Goal: Information Seeking & Learning: Learn about a topic

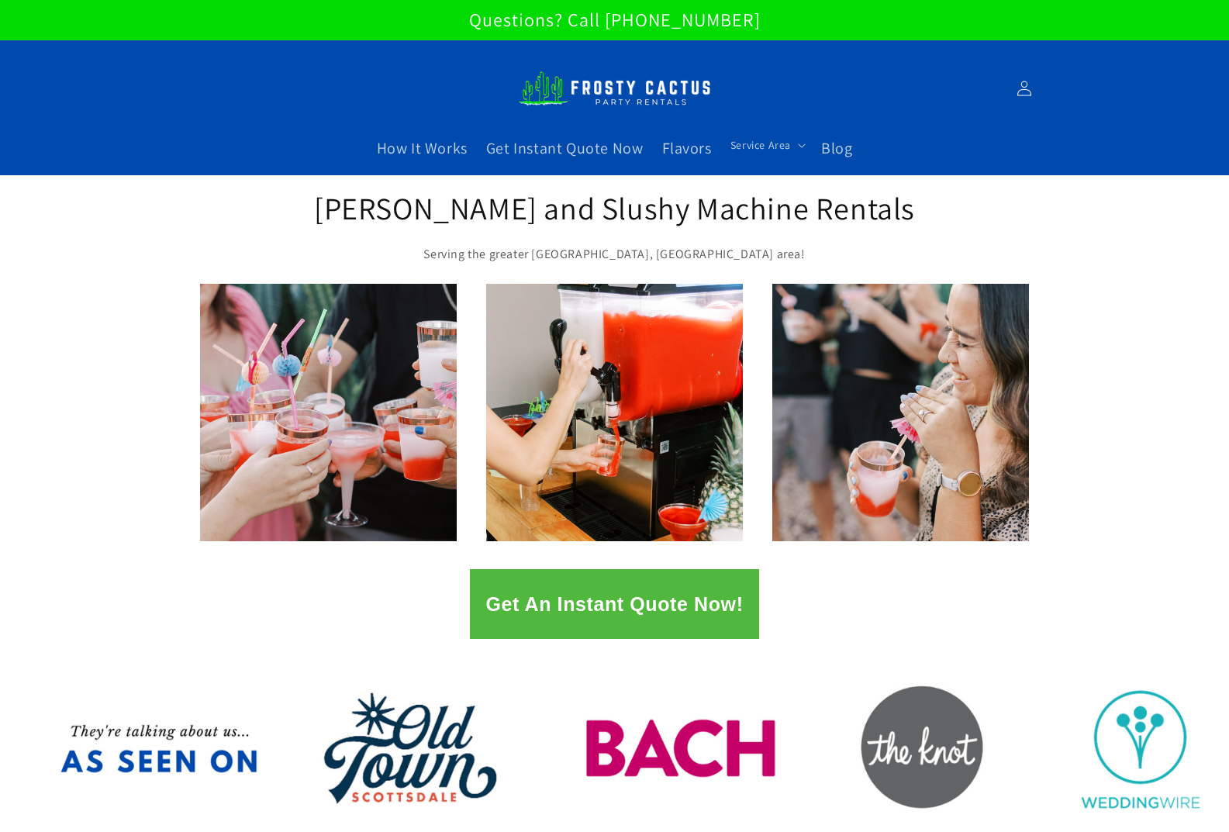
click at [1121, 488] on div "1 / of 2" at bounding box center [614, 412] width 1229 height 257
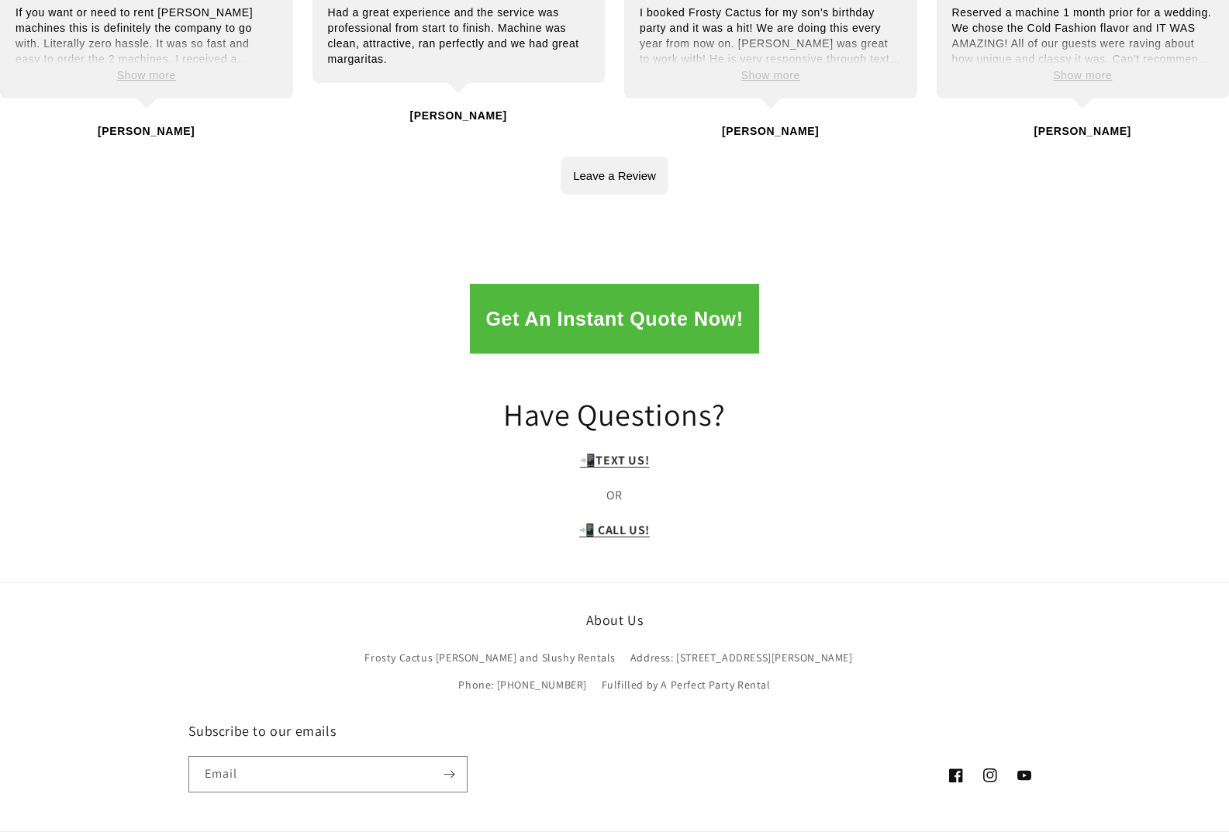
scroll to position [3195, 0]
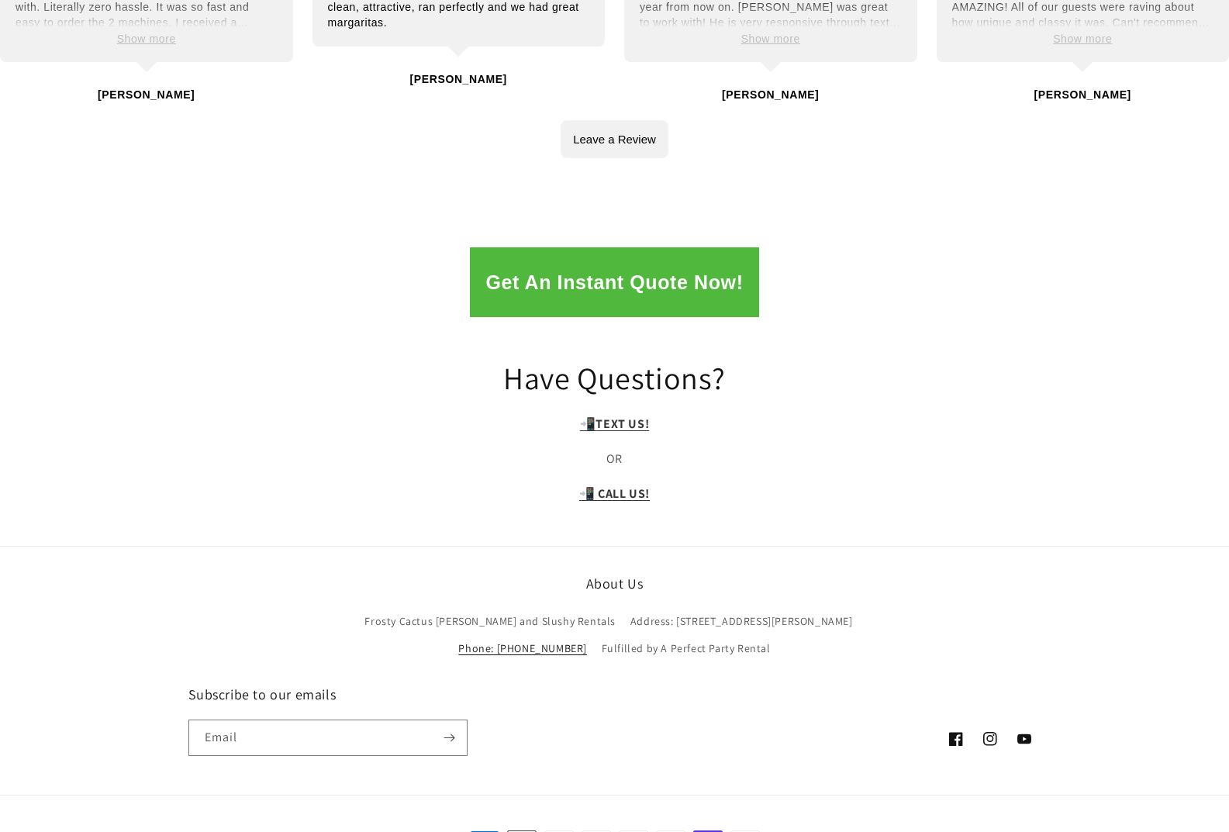
drag, startPoint x: 877, startPoint y: 550, endPoint x: 787, endPoint y: 555, distance: 90.8
click at [787, 608] on ul "Frosty Cactus Margarita and Slushy Rentals Address: 910 W Vaughn Street Phone: …" at bounding box center [614, 635] width 589 height 54
copy link "480-524-0397"
click at [953, 351] on div "Have Questions? 📲 TEXT US! OR 📲 CALL US!" at bounding box center [614, 438] width 1229 height 175
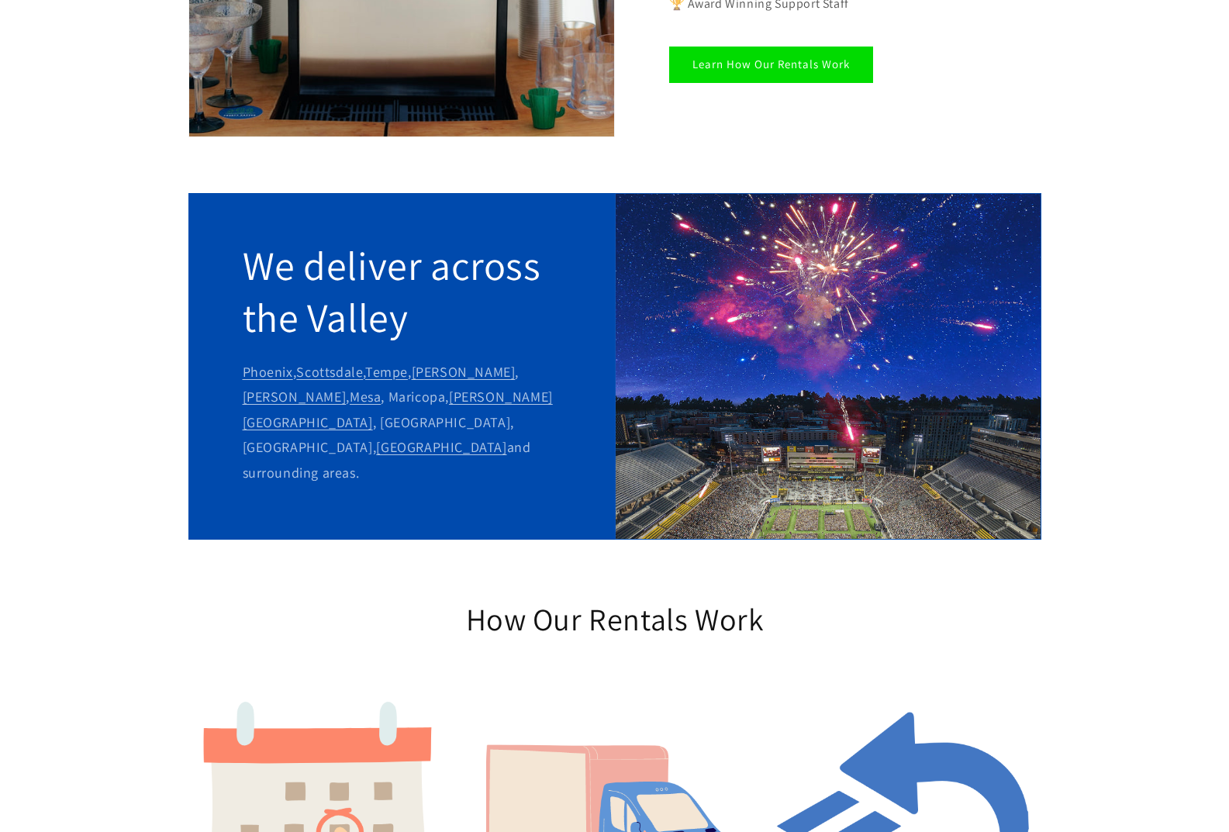
scroll to position [13, 0]
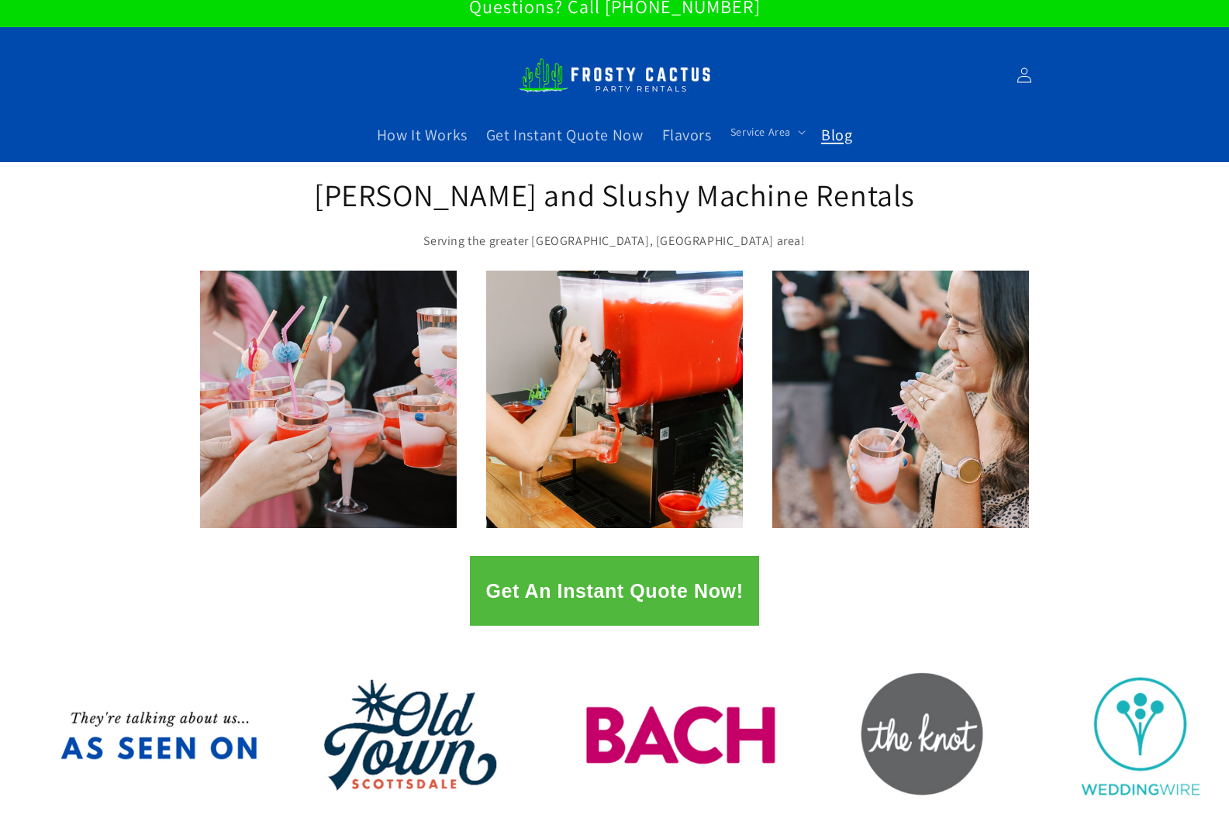
click at [826, 133] on span "Blog" at bounding box center [836, 135] width 31 height 20
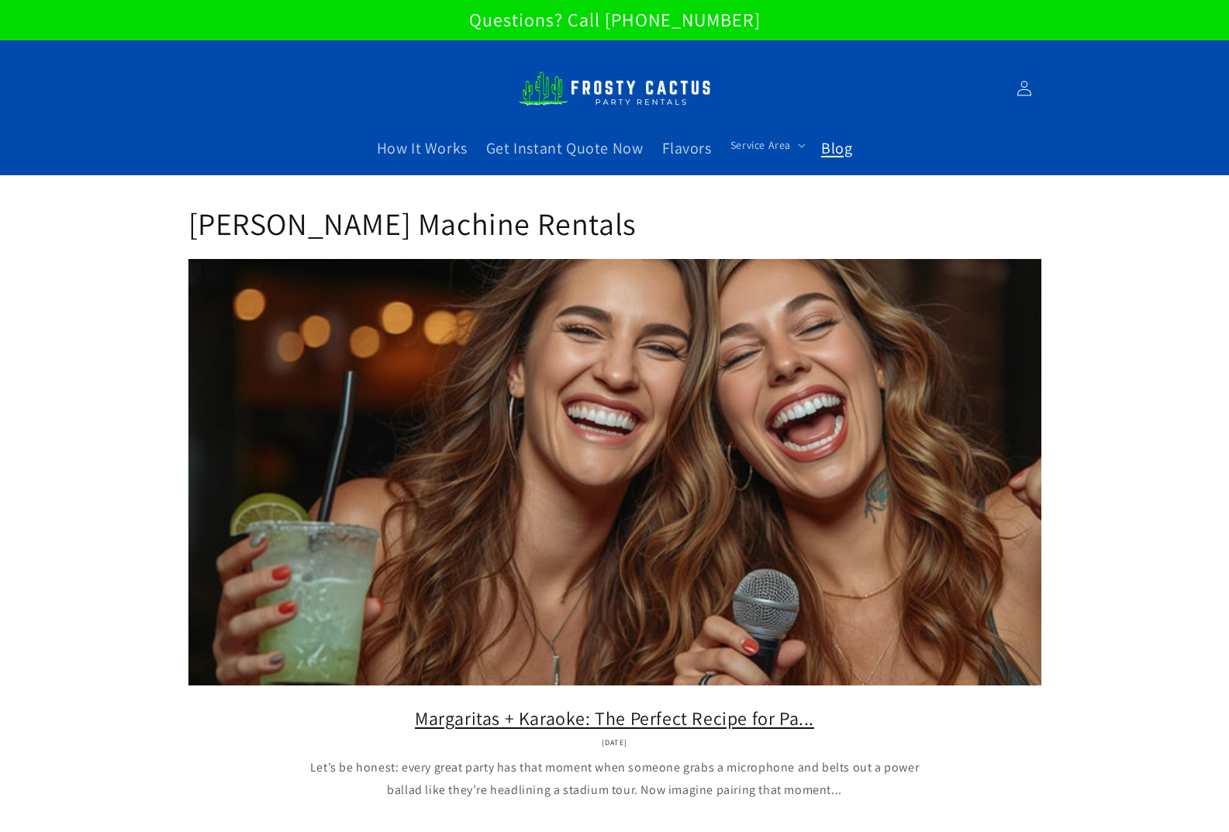
click at [676, 706] on link "Margaritas + Karaoke: The Perfect Recipe for Pa..." at bounding box center [615, 718] width 806 height 24
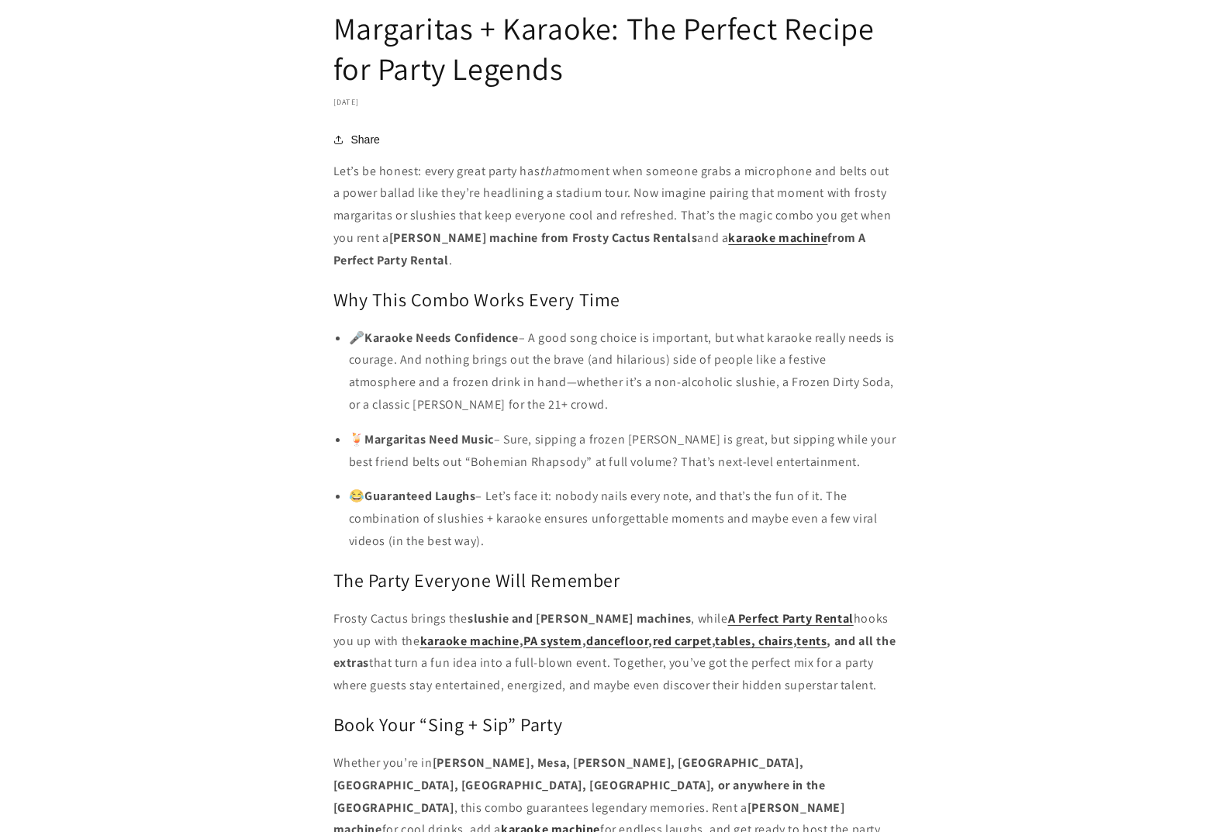
scroll to position [853, 0]
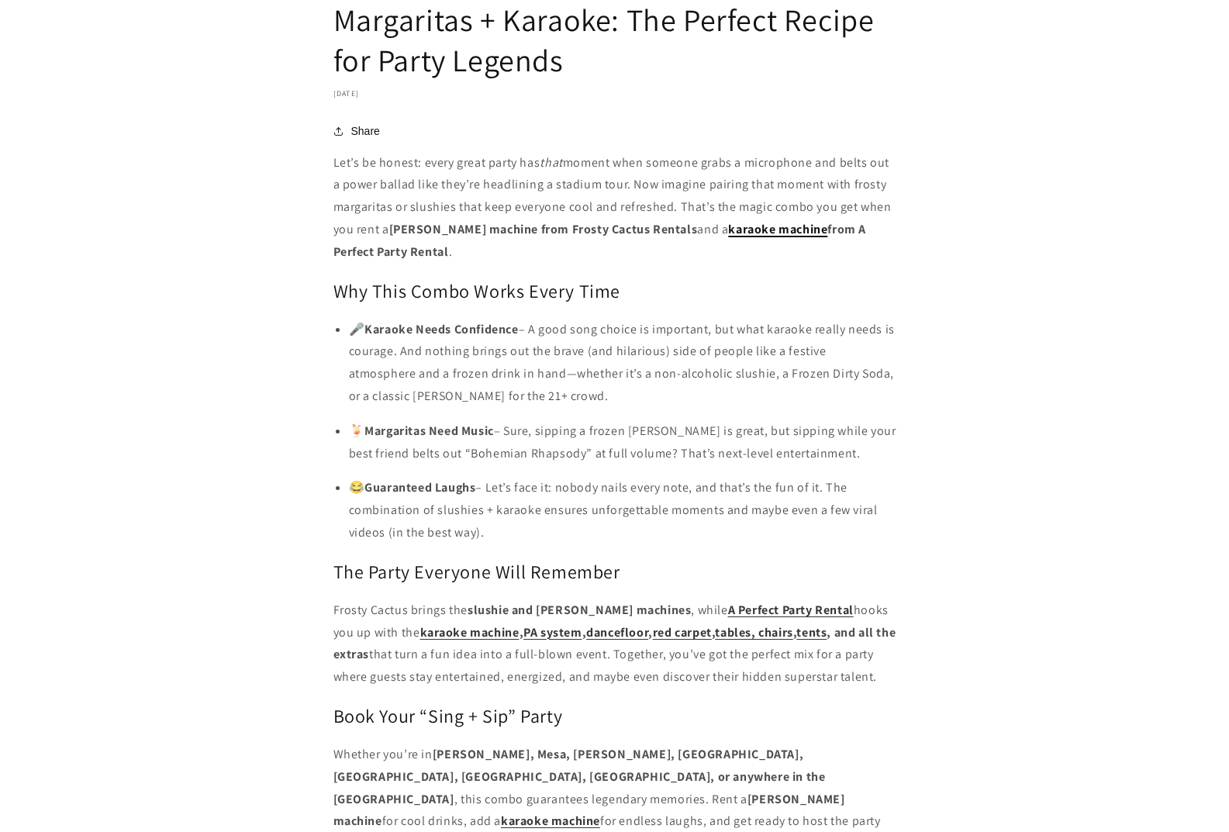
click at [770, 230] on link "karaoke machine" at bounding box center [777, 229] width 99 height 16
